Goal: Use online tool/utility: Utilize a website feature to perform a specific function

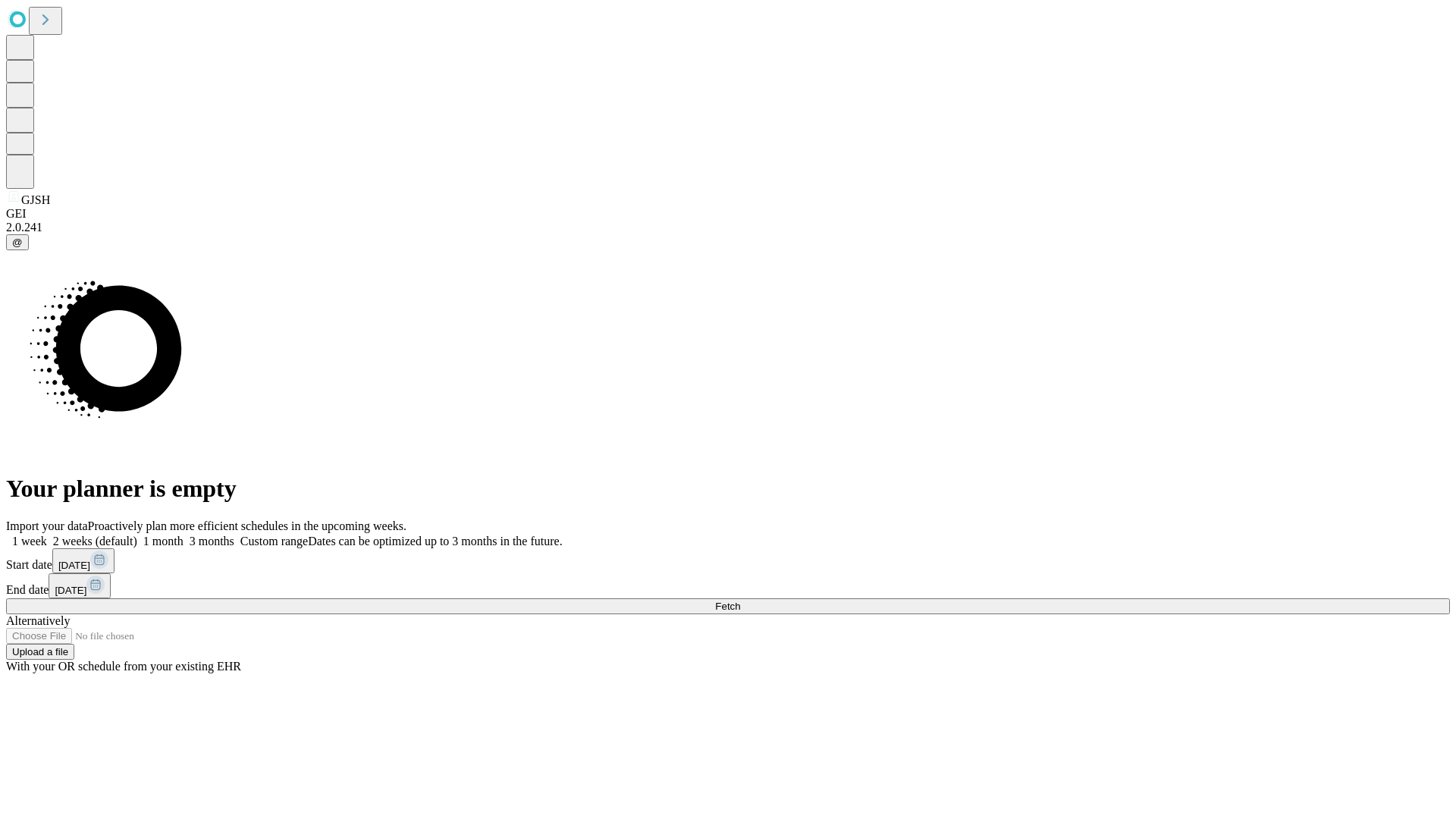
click at [740, 600] on span "Fetch" at bounding box center [727, 606] width 25 height 11
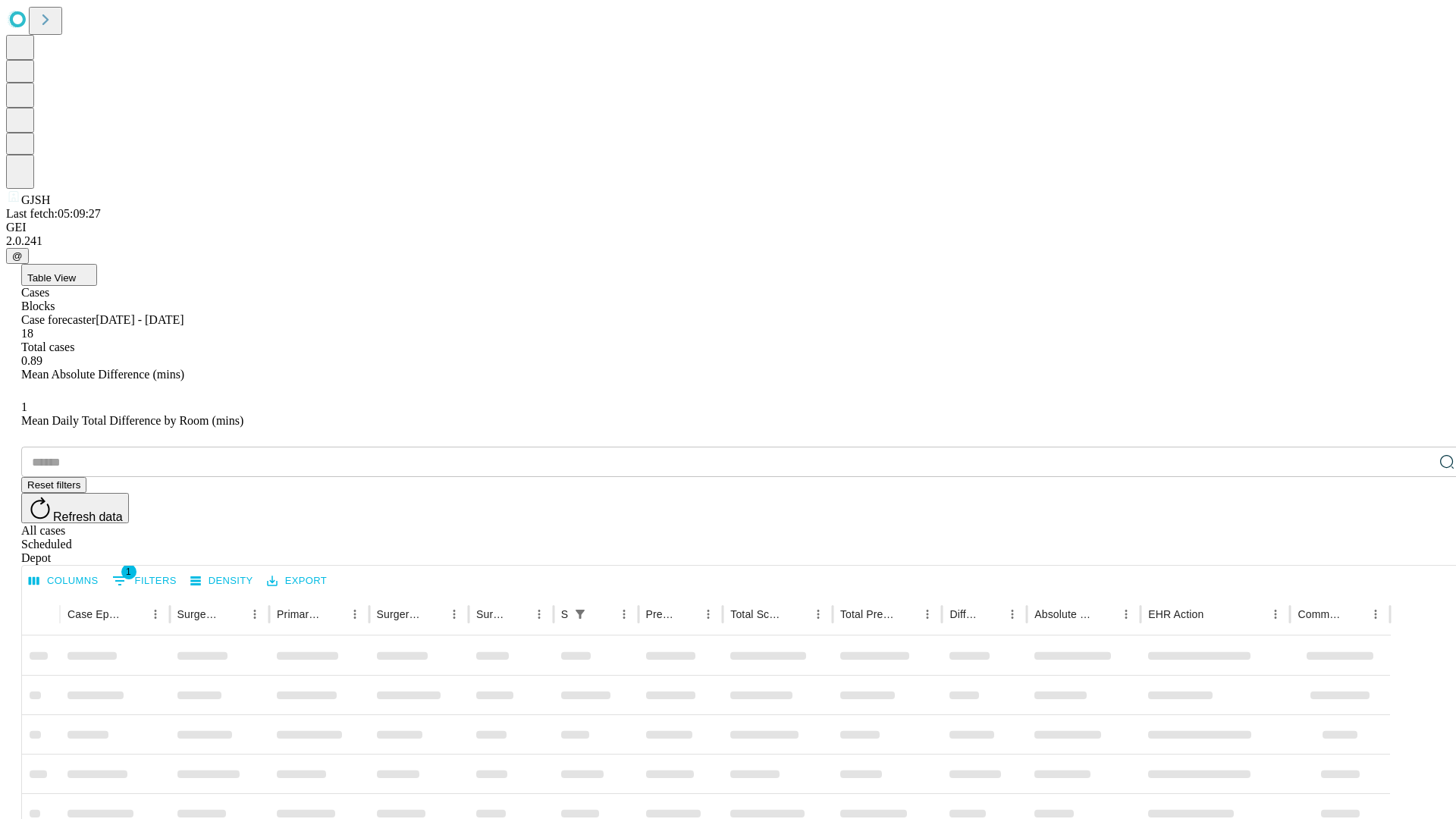
click at [76, 272] on span "Table View" at bounding box center [51, 278] width 49 height 11
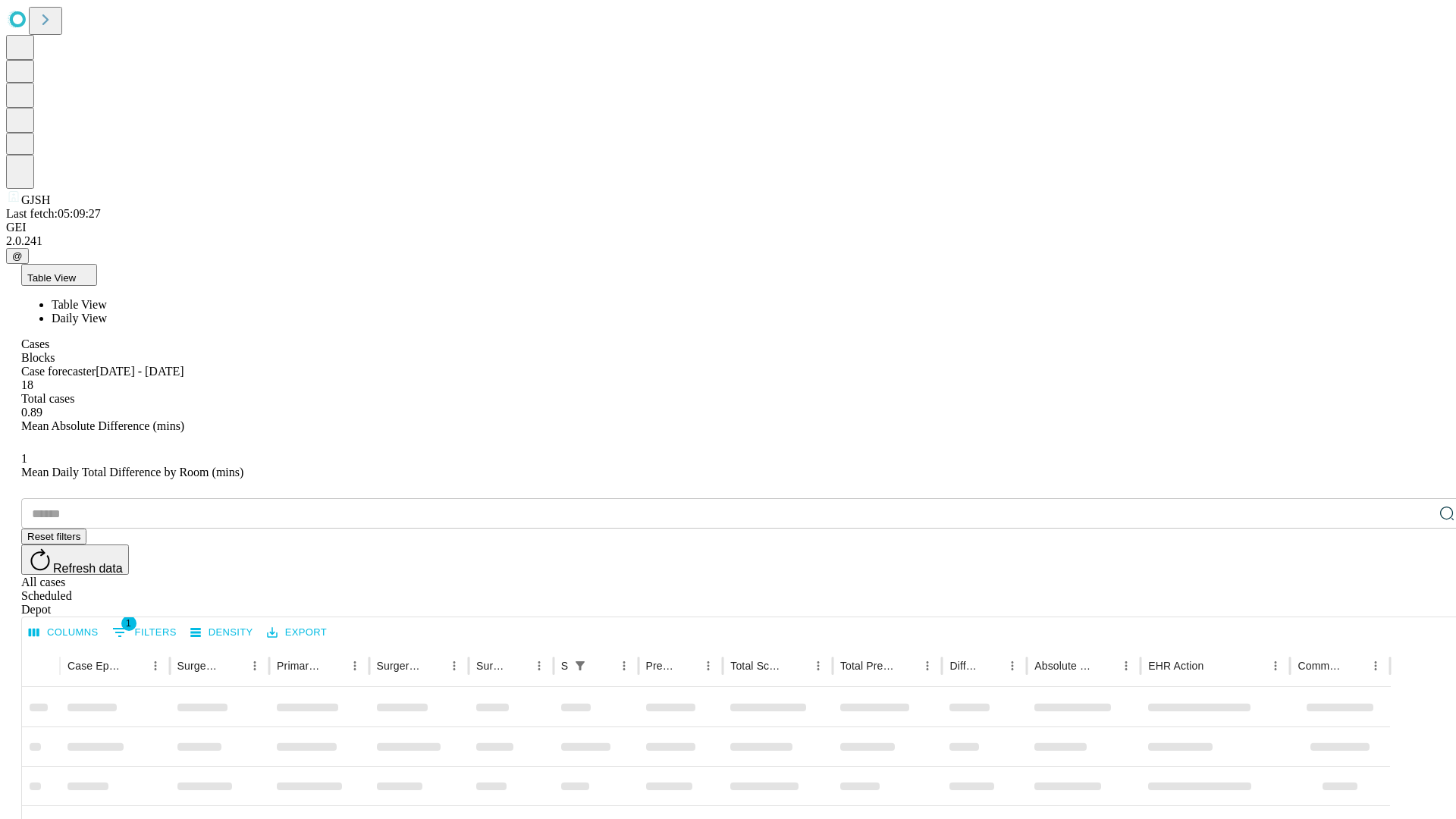
click at [107, 311] on span "Daily View" at bounding box center [79, 318] width 55 height 13
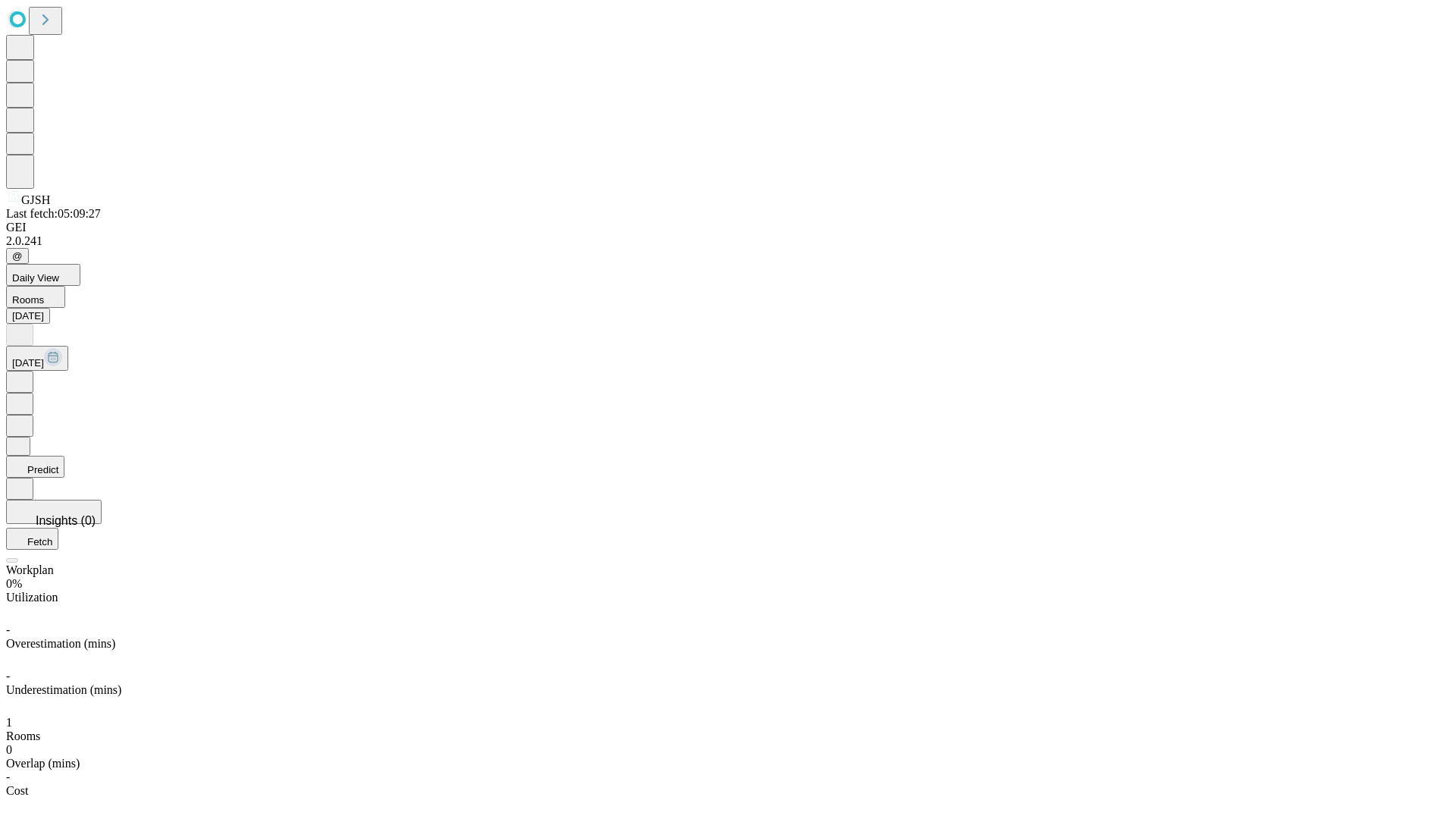
click at [65, 456] on button "Predict" at bounding box center [35, 467] width 58 height 22
